Goal: Task Accomplishment & Management: Manage account settings

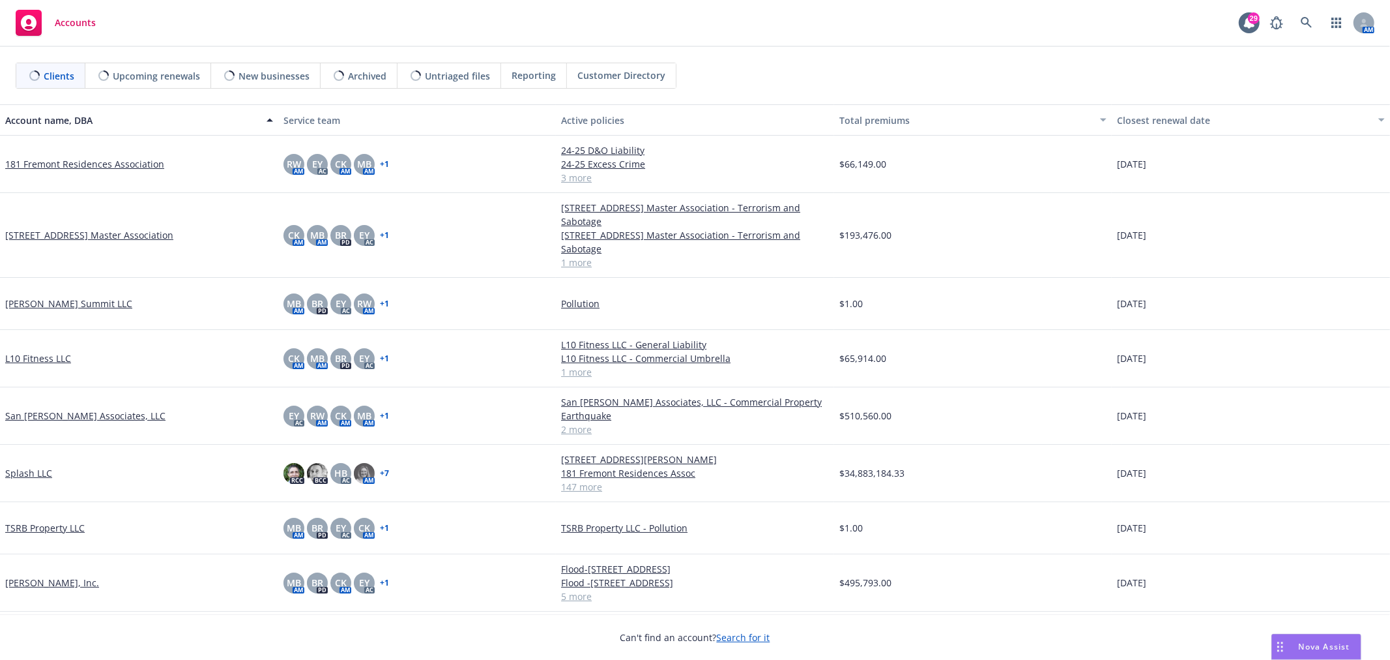
click at [17, 474] on link "Splash LLC" at bounding box center [28, 473] width 47 height 14
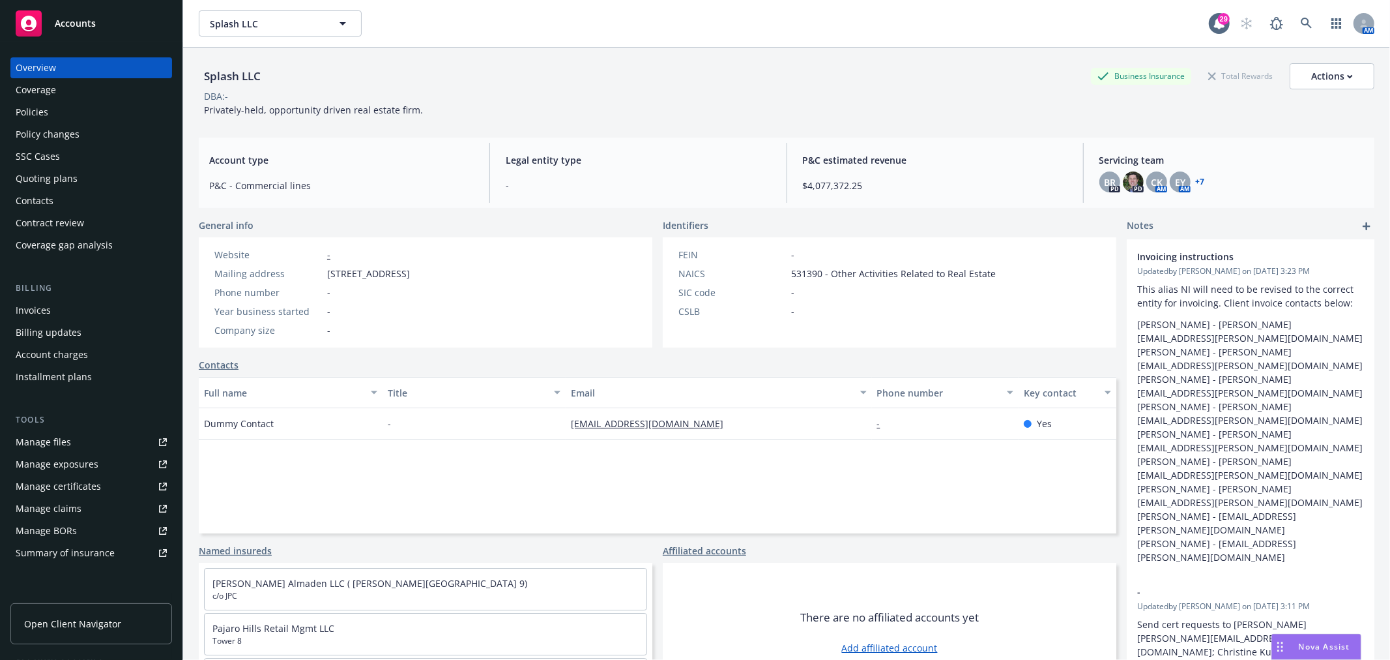
click at [44, 306] on div "Invoices" at bounding box center [33, 310] width 35 height 21
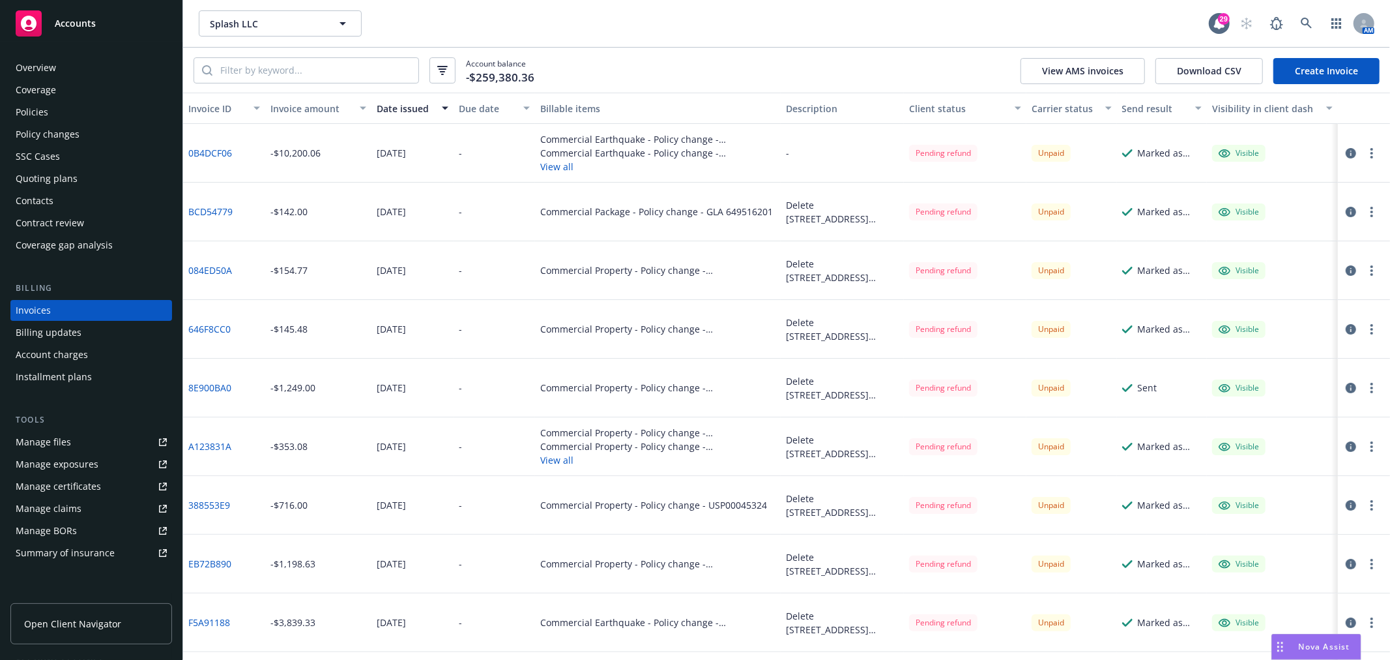
click at [205, 151] on link "0B4DCF06" at bounding box center [210, 153] width 44 height 14
click at [64, 109] on div "Policies" at bounding box center [91, 112] width 151 height 21
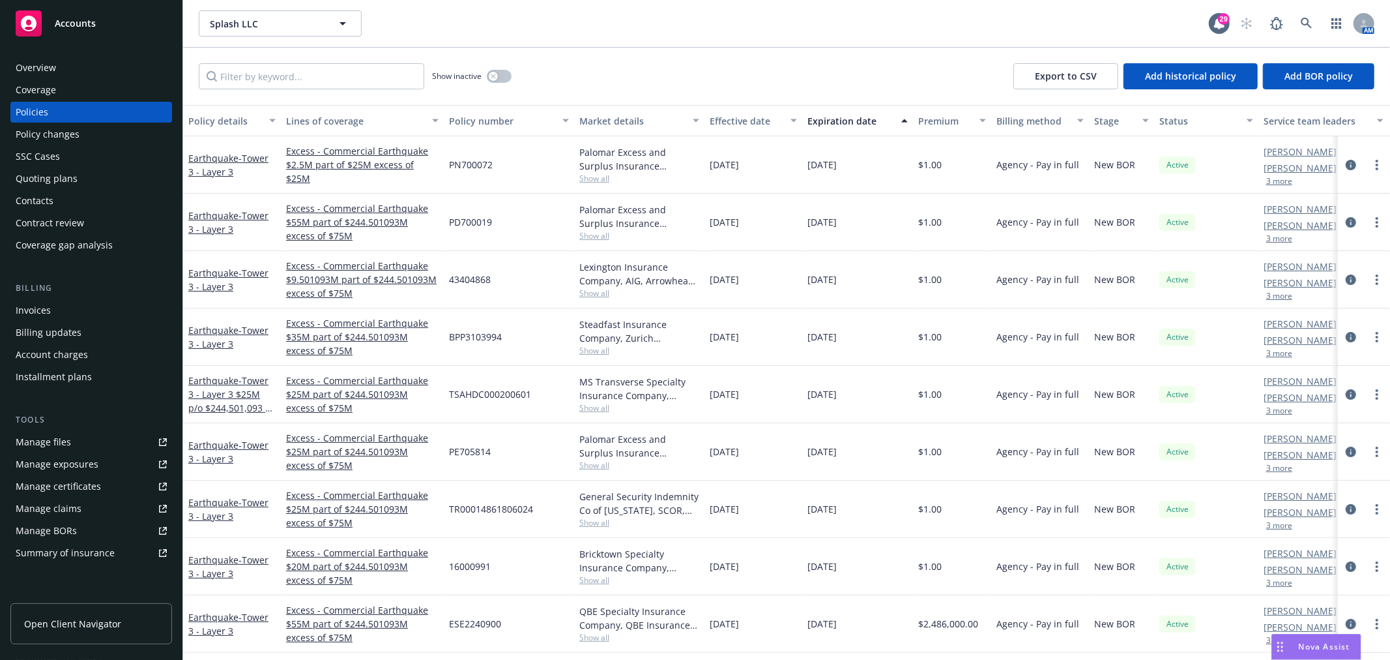
scroll to position [72, 0]
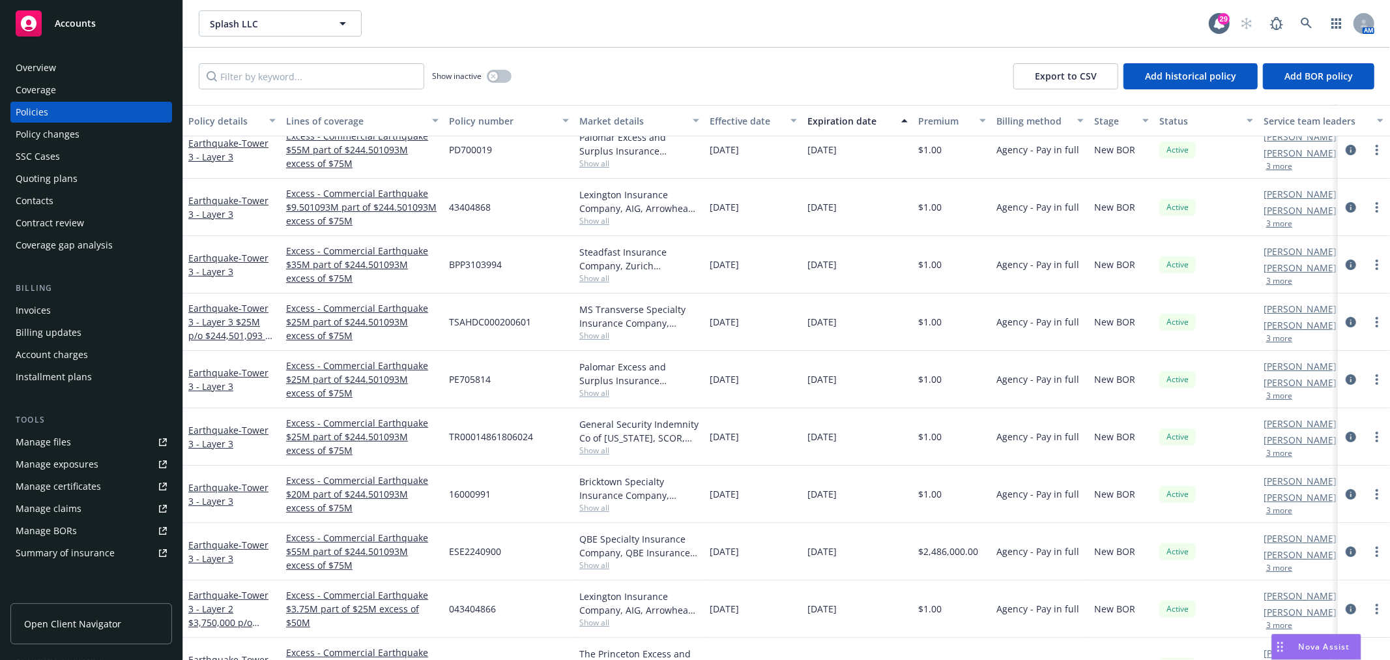
click at [37, 316] on div "Invoices" at bounding box center [33, 310] width 35 height 21
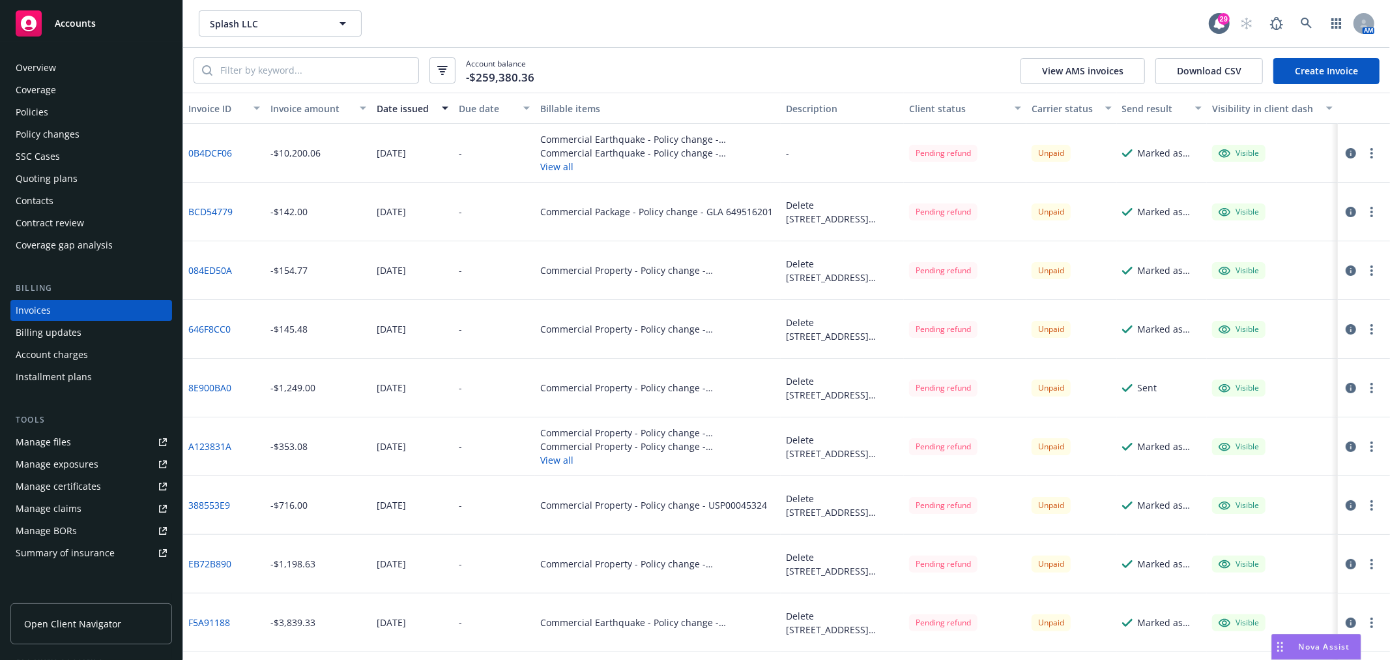
click at [46, 90] on div "Coverage" at bounding box center [36, 90] width 40 height 21
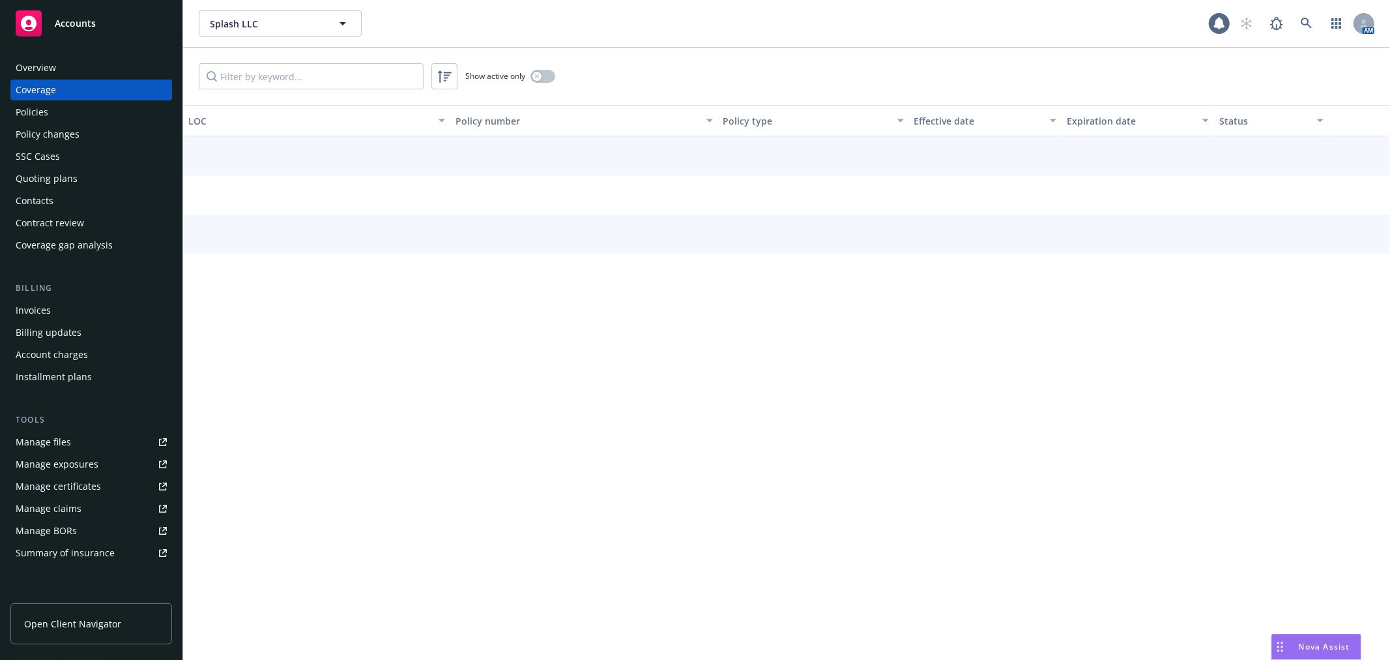
click at [43, 108] on div "Policies" at bounding box center [32, 112] width 33 height 21
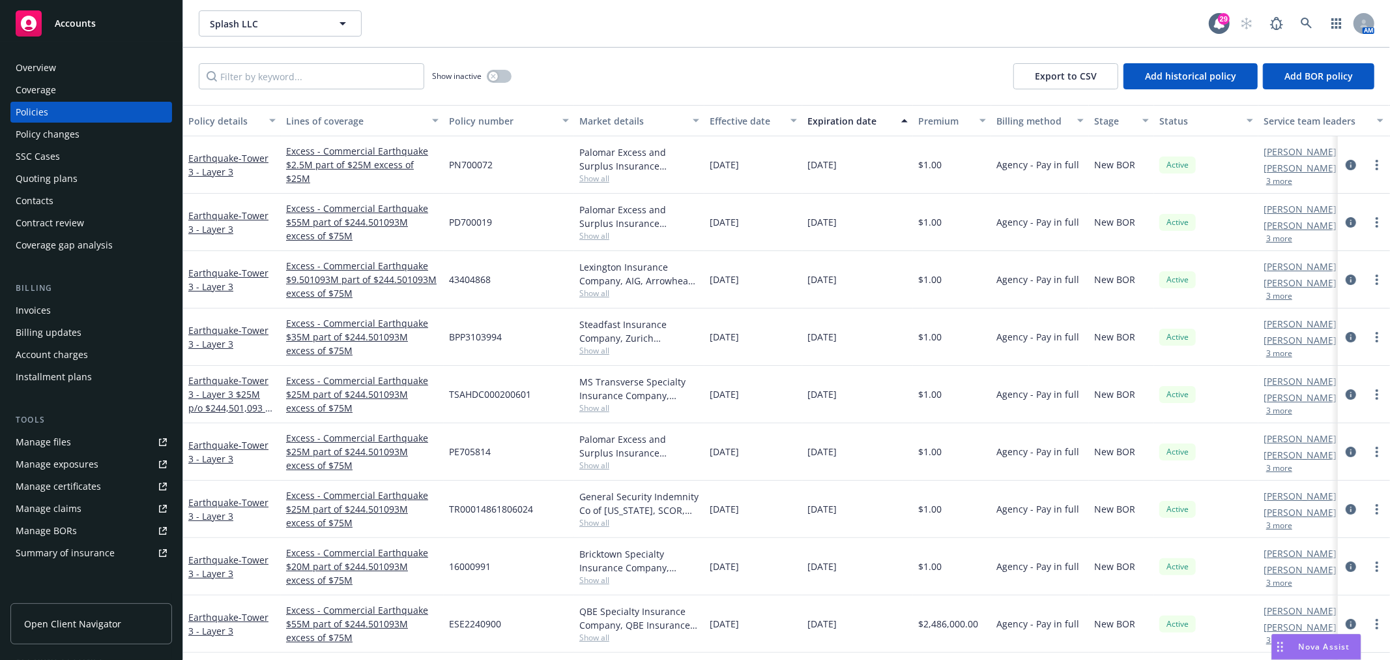
click at [636, 81] on div "Show inactive Export to CSV Add historical policy Add BOR policy" at bounding box center [786, 76] width 1207 height 57
click at [29, 113] on div "Policies" at bounding box center [32, 112] width 33 height 21
click at [375, 83] on input "Filter by keyword..." at bounding box center [312, 76] width 226 height 26
click at [296, 85] on input "Filter by keyword..." at bounding box center [312, 76] width 226 height 26
type input "w24"
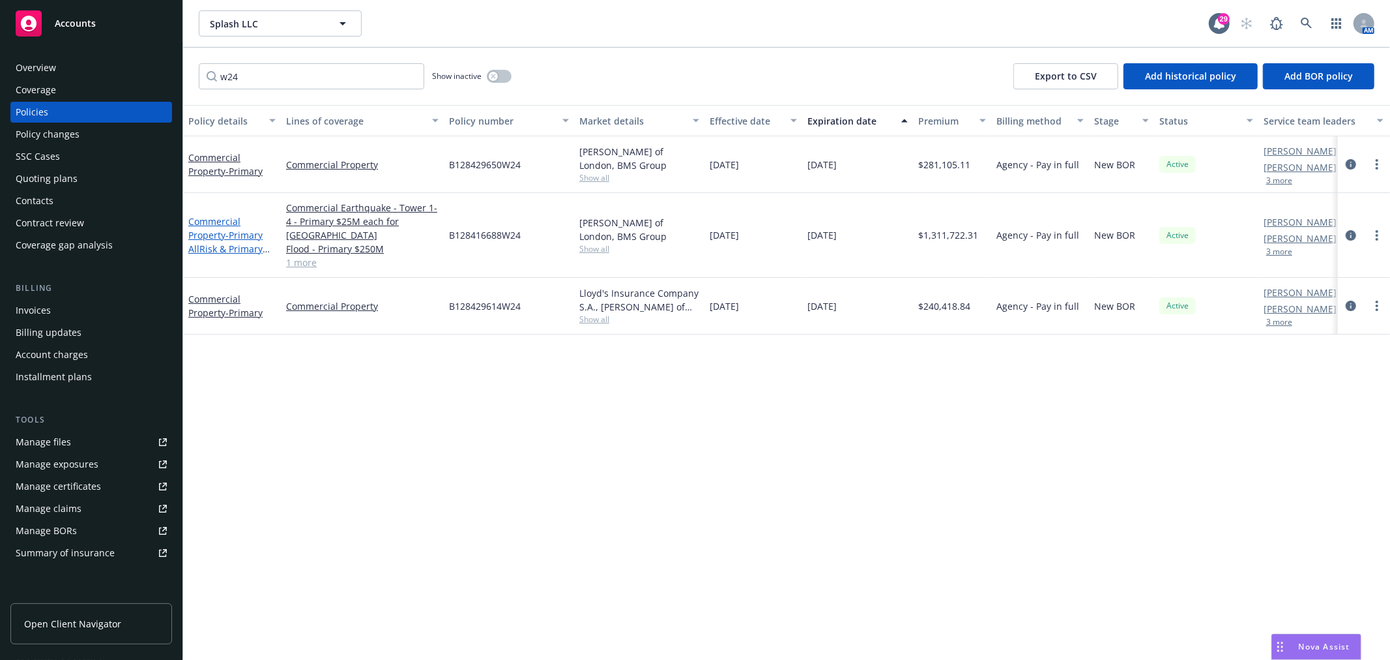
click at [235, 237] on span "- Primary AllRisk & Primary Earthquake Tower 1-4" at bounding box center [229, 255] width 82 height 53
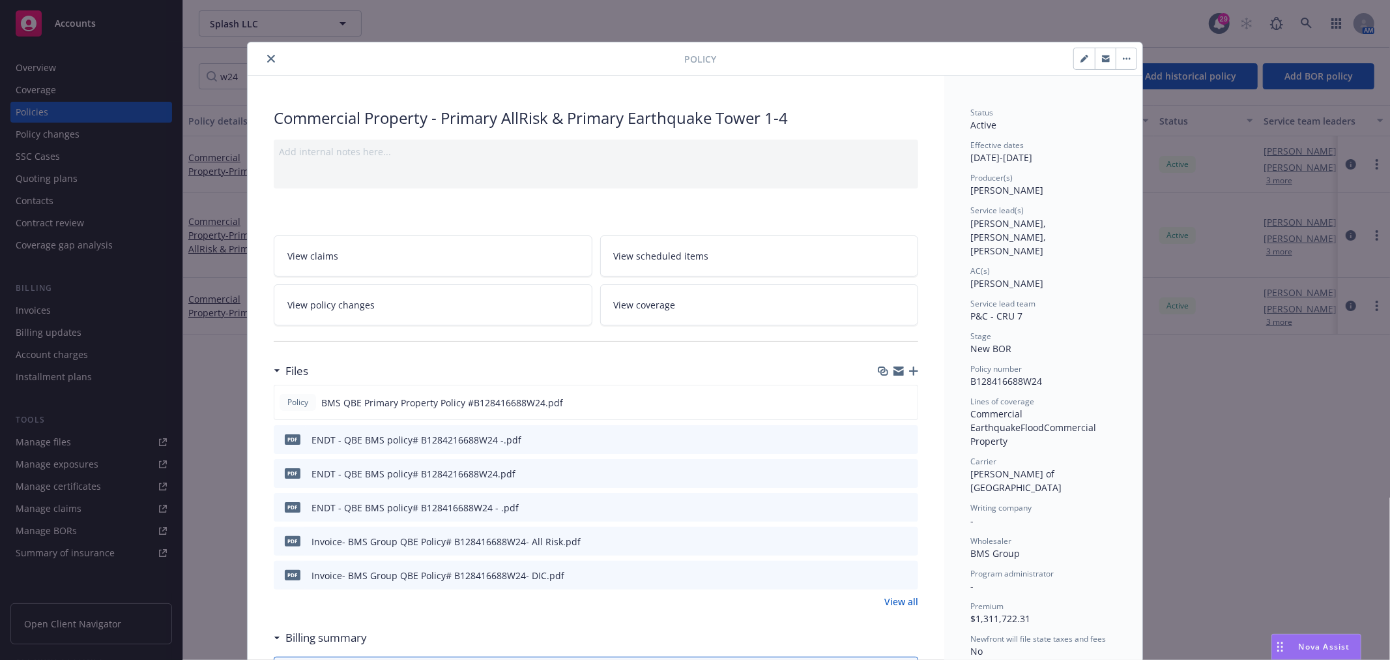
click at [380, 320] on link "View policy changes" at bounding box center [433, 304] width 319 height 41
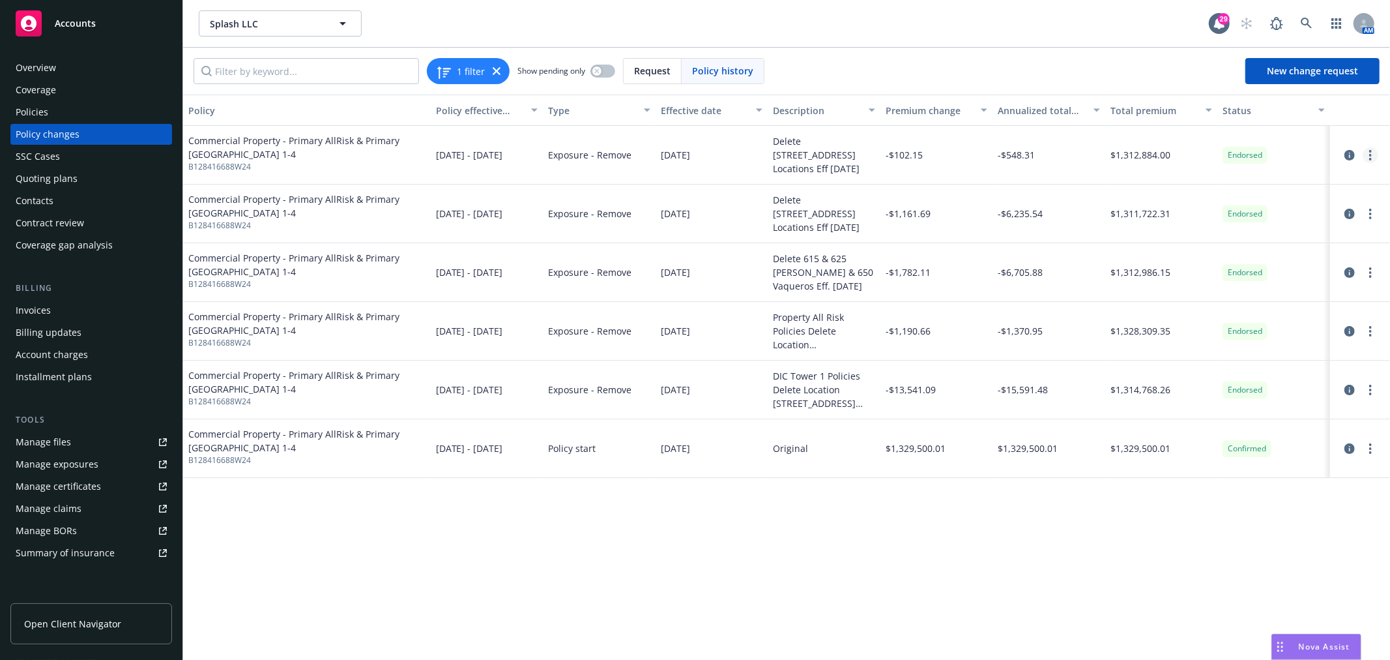
click at [1372, 155] on link "more" at bounding box center [1371, 155] width 16 height 16
click at [1235, 252] on link "Edit billing info" at bounding box center [1266, 260] width 224 height 26
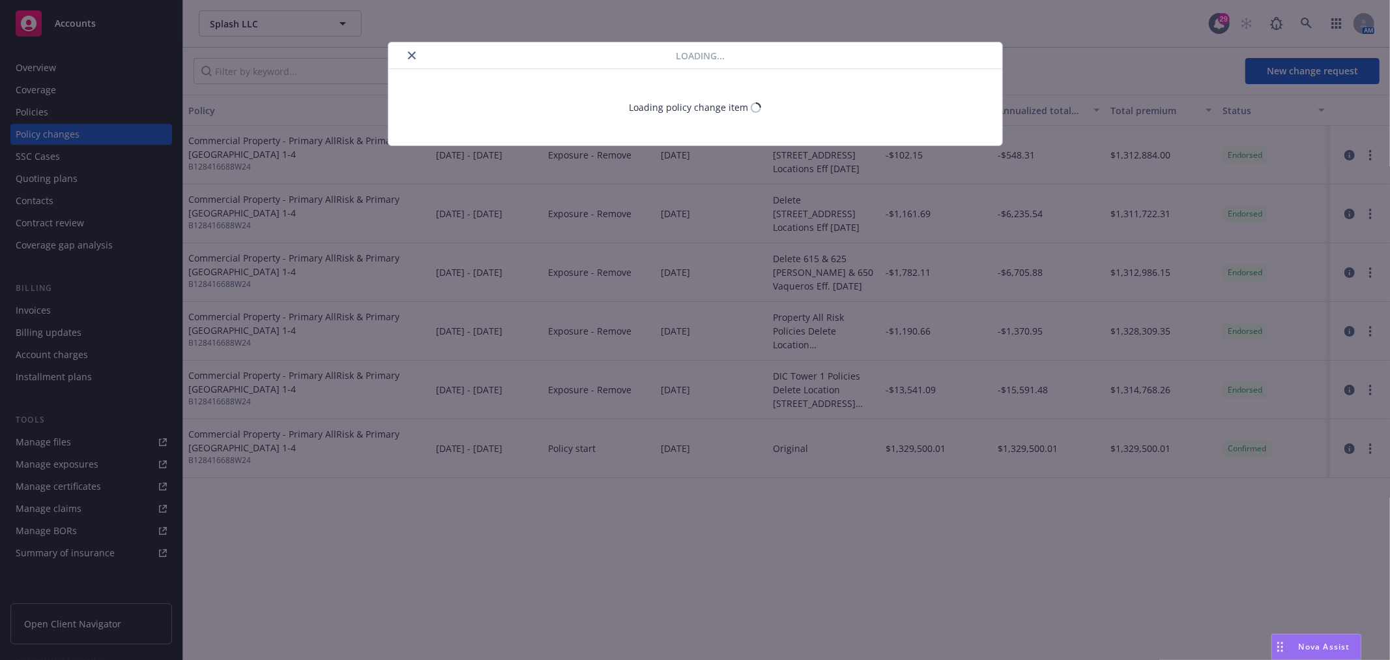
select select "CA"
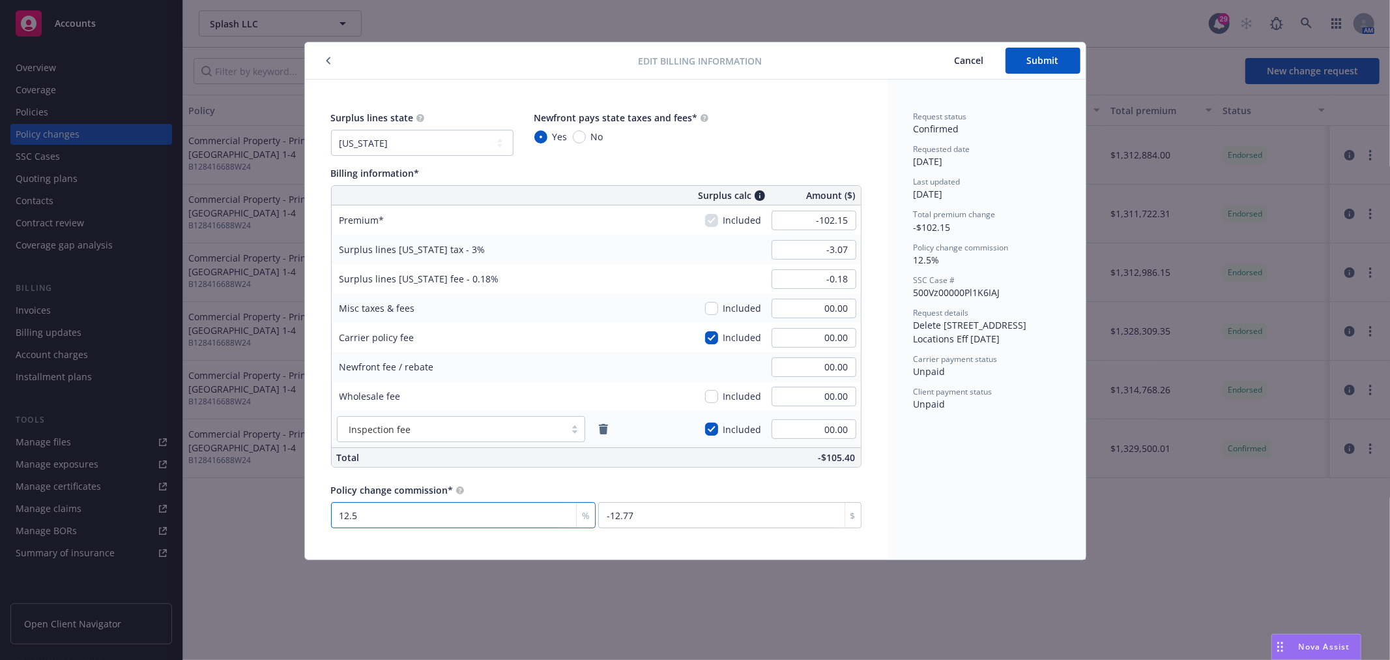
click at [509, 619] on div "Edit billing information Cancel Submit Surplus lines state No surplus lines sta…" at bounding box center [695, 330] width 1390 height 660
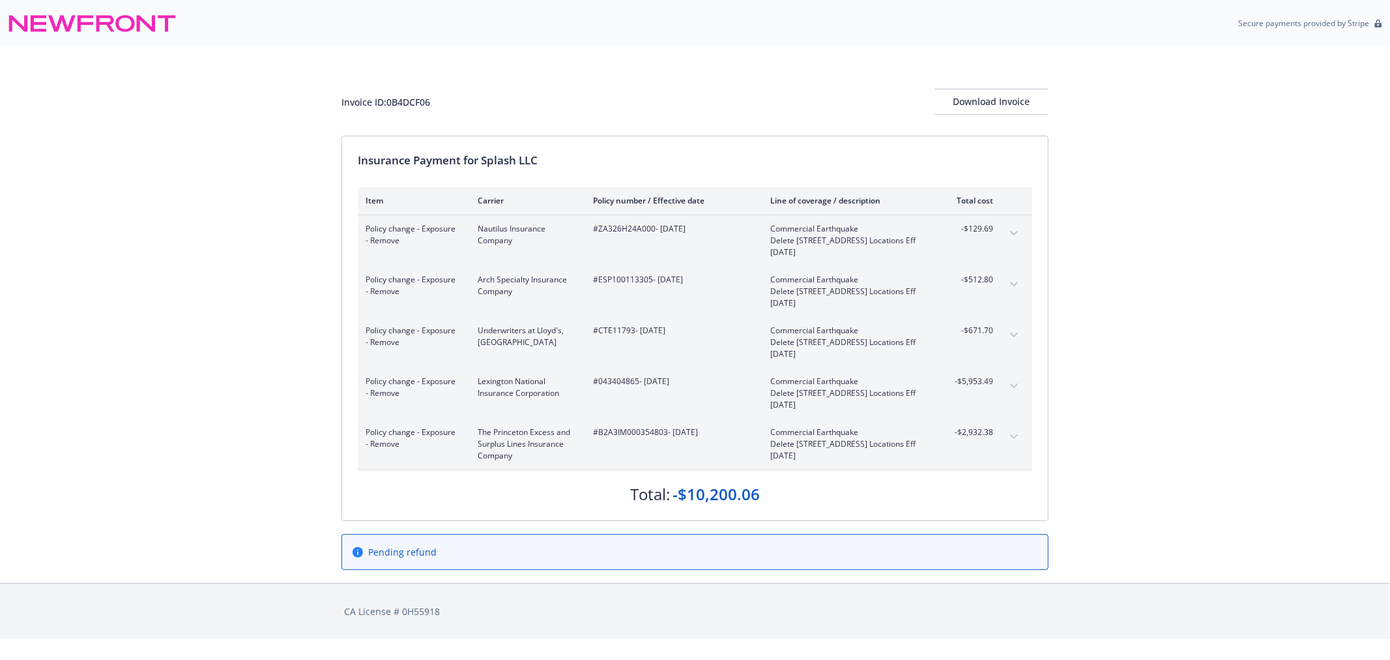
click at [252, 400] on div "Invoice ID: 0B4DCF06 Download Invoice Insurance Payment for Splash LLC Item Car…" at bounding box center [695, 315] width 1390 height 536
drag, startPoint x: 1273, startPoint y: 362, endPoint x: 1248, endPoint y: 311, distance: 57.4
click at [1272, 362] on div "Invoice ID: 0B4DCF06 Download Invoice Insurance Payment for Splash LLC Item Car…" at bounding box center [695, 315] width 1390 height 536
click at [1215, 199] on div "Invoice ID: 0B4DCF06 Download Invoice Insurance Payment for Splash LLC Item Car…" at bounding box center [695, 315] width 1390 height 536
